Goal: Entertainment & Leisure: Consume media (video, audio)

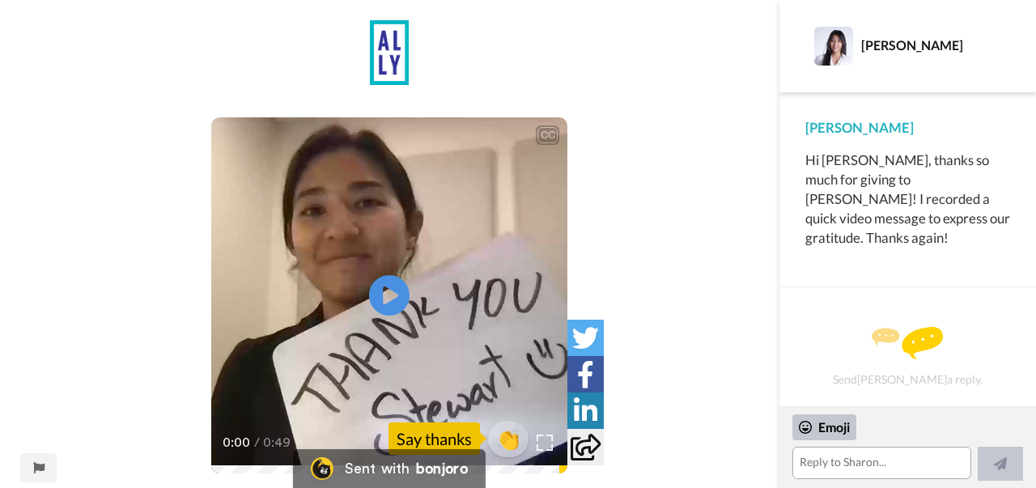
click at [456, 293] on video at bounding box center [389, 295] width 356 height 356
click at [586, 443] on icon at bounding box center [586, 447] width 30 height 27
click at [386, 286] on icon "Play/Pause" at bounding box center [389, 295] width 43 height 77
click at [542, 438] on img at bounding box center [545, 442] width 17 height 17
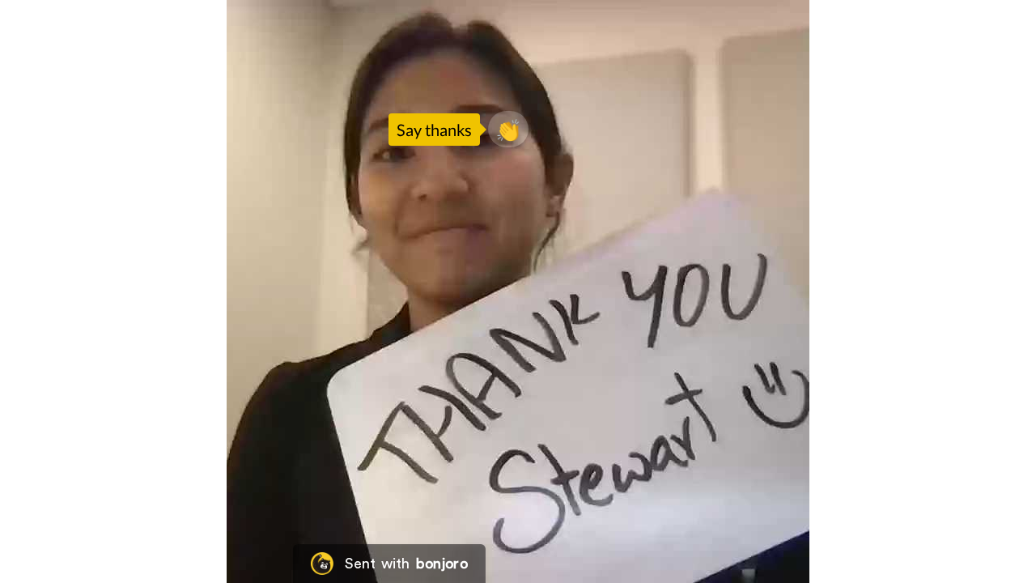
click at [914, 237] on video at bounding box center [518, 291] width 1036 height 583
